Goal: Obtain resource: Obtain resource

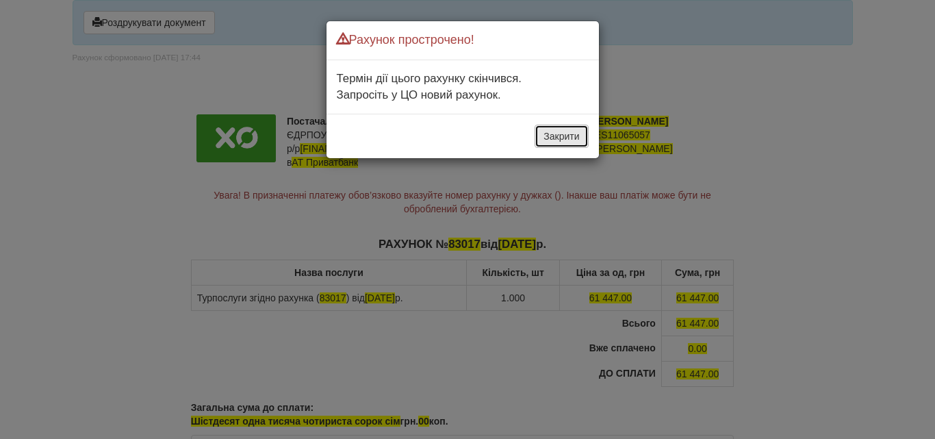
click at [559, 130] on button "Закрити" at bounding box center [561, 136] width 53 height 23
